Goal: Obtain resource: Download file/media

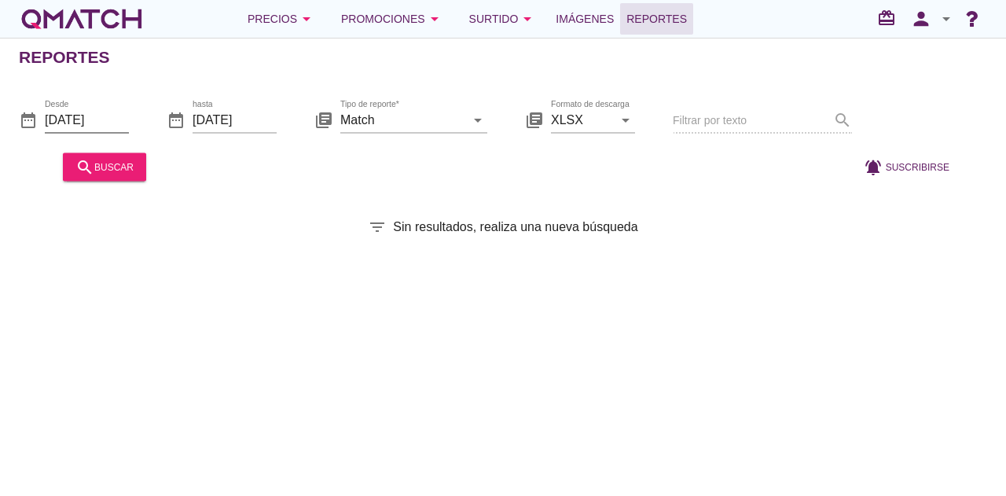
click at [100, 121] on input "[DATE]" at bounding box center [87, 119] width 84 height 25
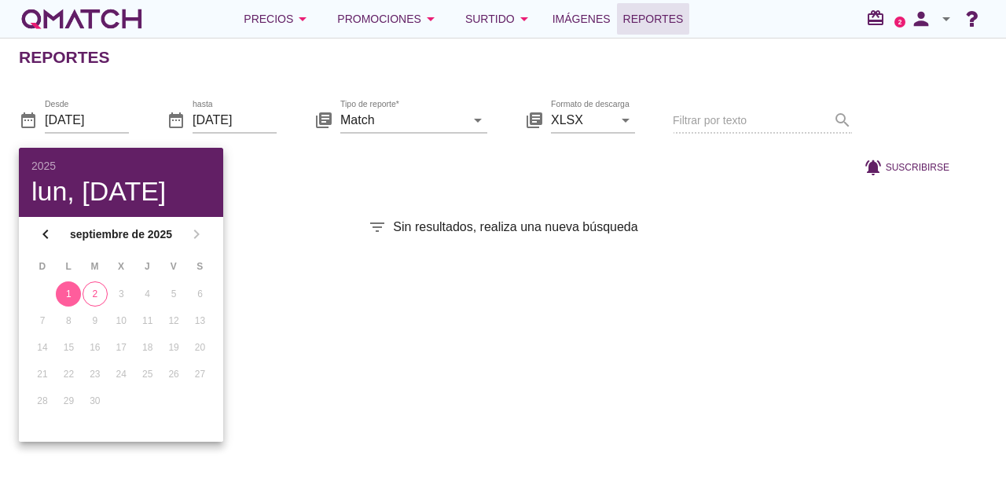
click at [71, 295] on div "1" at bounding box center [68, 294] width 25 height 14
click at [261, 123] on input "[DATE]" at bounding box center [234, 119] width 84 height 25
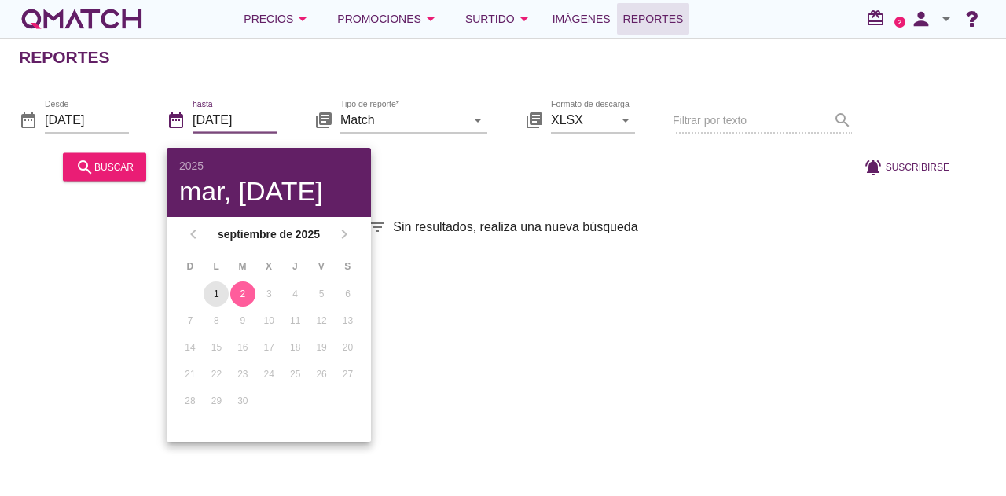
click at [217, 292] on div "1" at bounding box center [215, 294] width 25 height 14
type input "[DATE]"
click at [460, 126] on input "Match" at bounding box center [402, 119] width 125 height 25
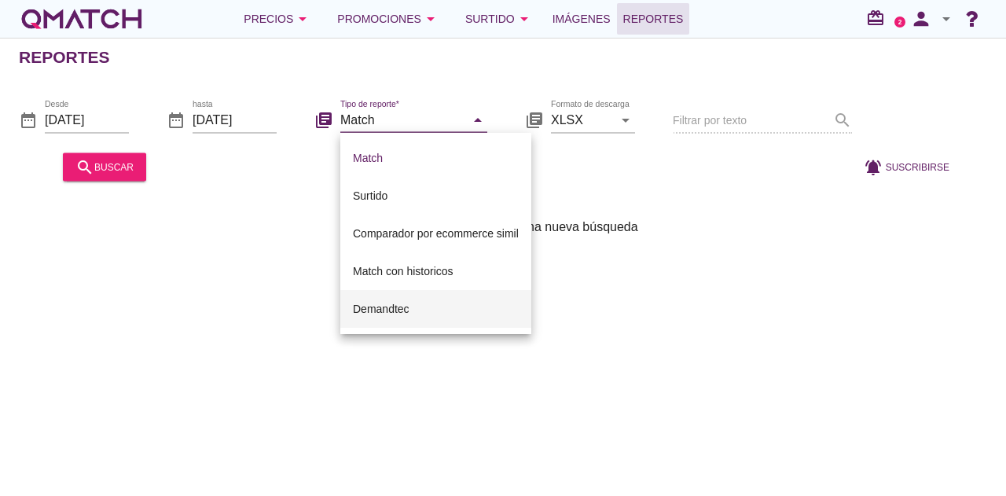
click at [399, 313] on div "Demandtec" at bounding box center [436, 308] width 166 height 19
type input "Demandtec"
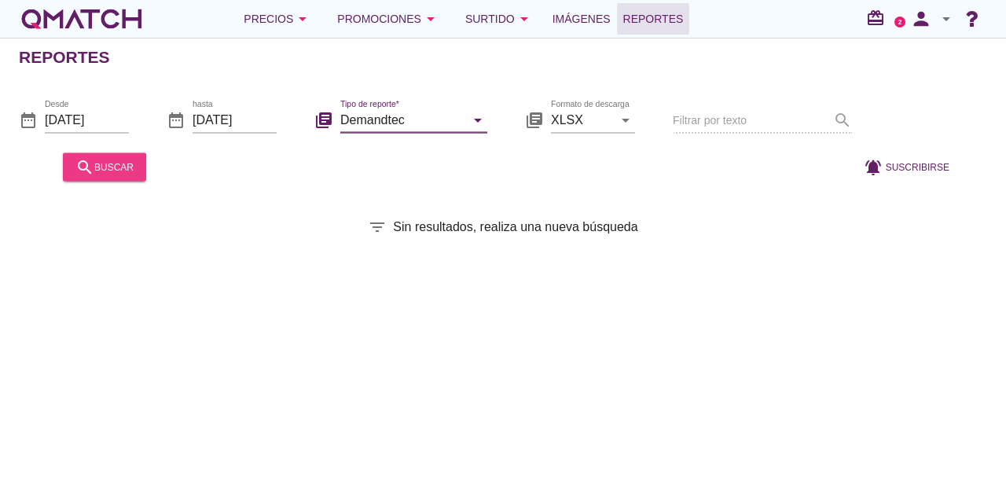
click at [115, 163] on div "search buscar" at bounding box center [104, 166] width 58 height 19
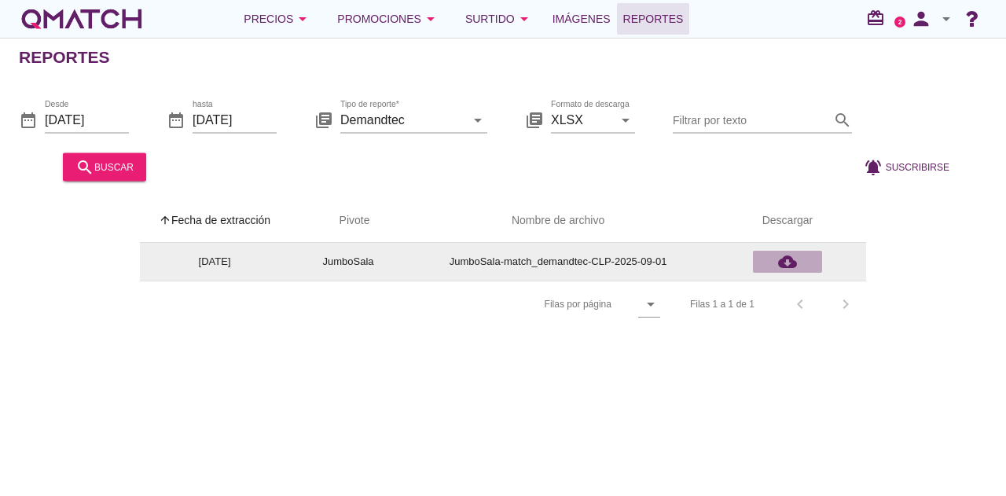
click at [788, 262] on icon "cloud_download" at bounding box center [787, 261] width 19 height 19
